Goal: Transaction & Acquisition: Purchase product/service

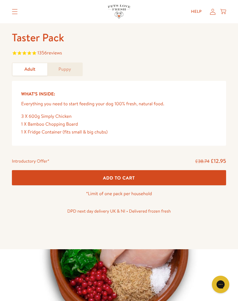
scroll to position [211, 0]
click at [201, 175] on button "Add To Cart" at bounding box center [119, 177] width 215 height 15
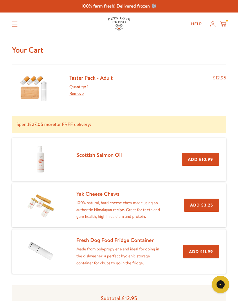
click at [215, 24] on icon at bounding box center [213, 24] width 6 height 6
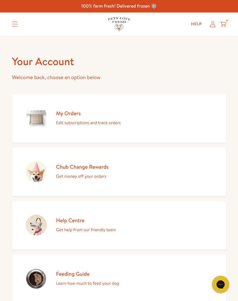
click at [213, 22] on icon at bounding box center [213, 24] width 6 height 6
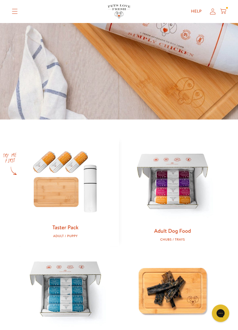
scroll to position [131, 0]
click at [68, 229] on link "Taster Pack" at bounding box center [66, 227] width 26 height 8
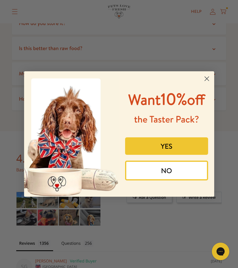
scroll to position [1349, 0]
